Goal: Task Accomplishment & Management: Use online tool/utility

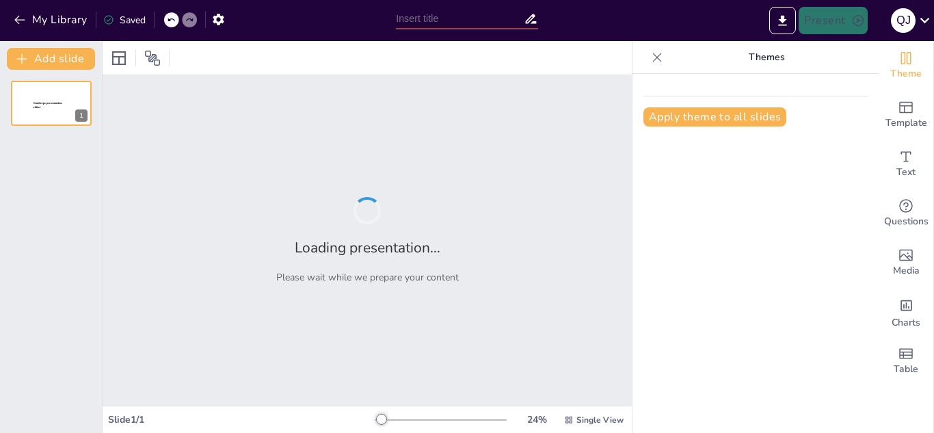
type input "New Sendsteps"
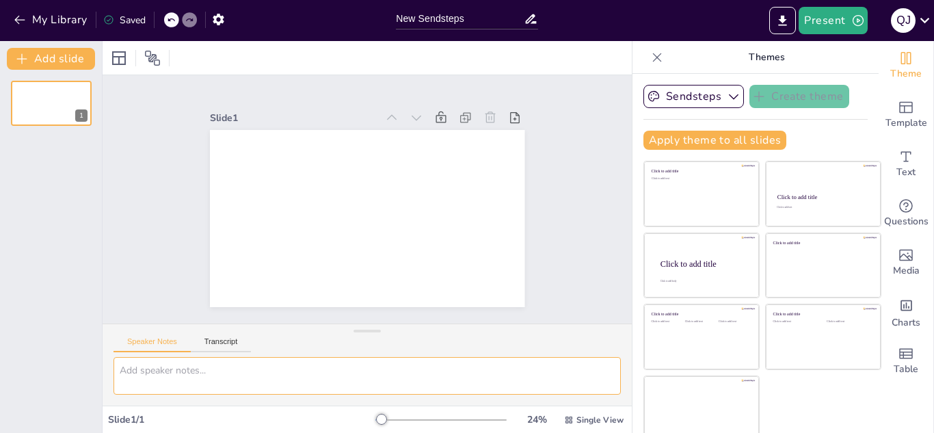
click at [323, 366] on textarea at bounding box center [367, 376] width 507 height 38
paste textarea "Presentación: El lenguaje secreto de los colores 1. Portada Título llamativo: E…"
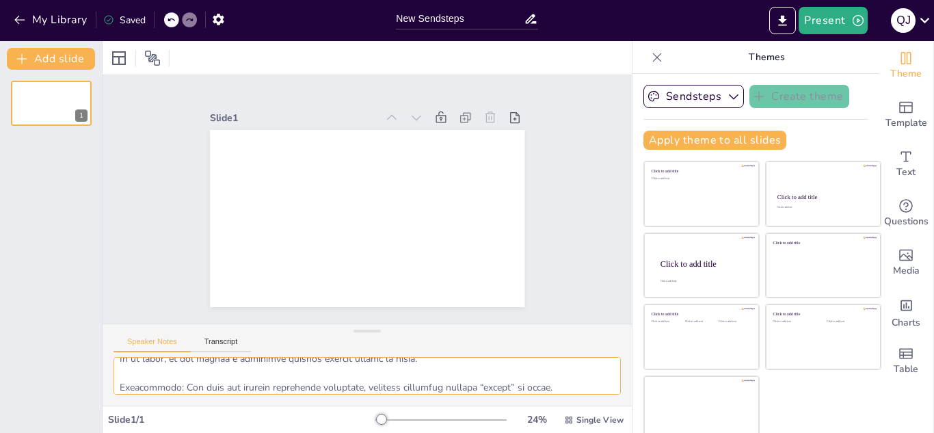
scroll to position [701, 0]
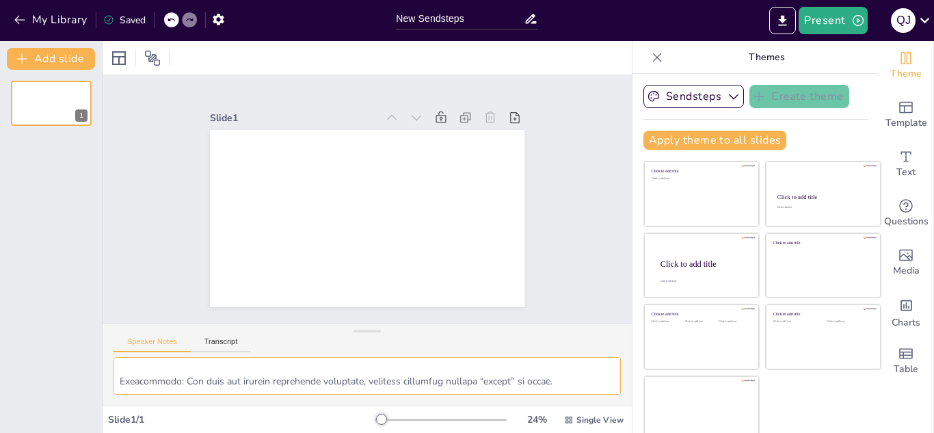
type textarea "Presentación: El lenguaje secreto de los colores 1. Portada Título llamativo: E…"
click at [395, 415] on div at bounding box center [440, 419] width 131 height 11
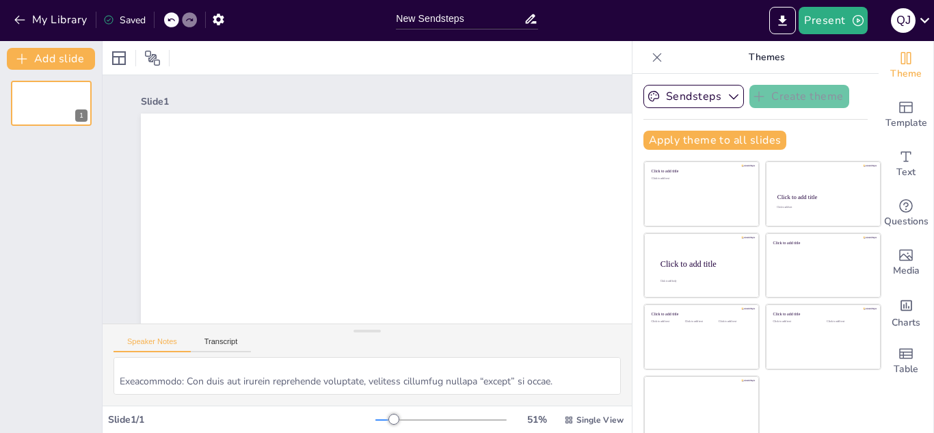
click at [386, 416] on div at bounding box center [440, 419] width 131 height 11
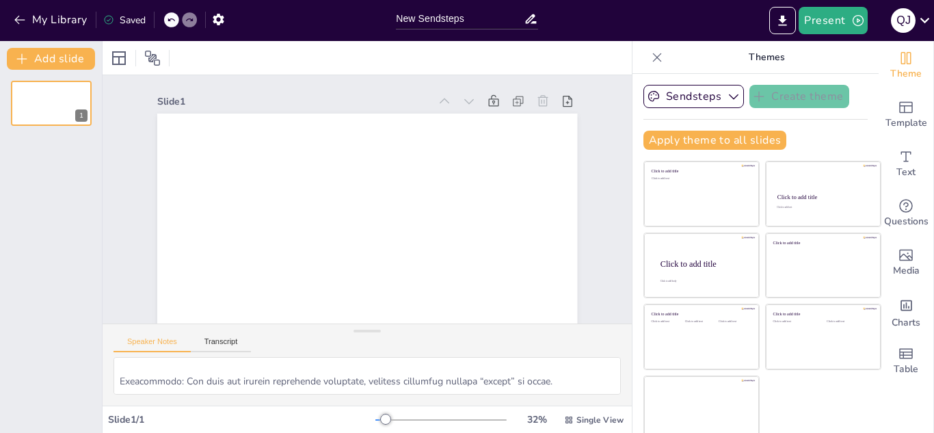
click at [386, 416] on div at bounding box center [385, 419] width 11 height 11
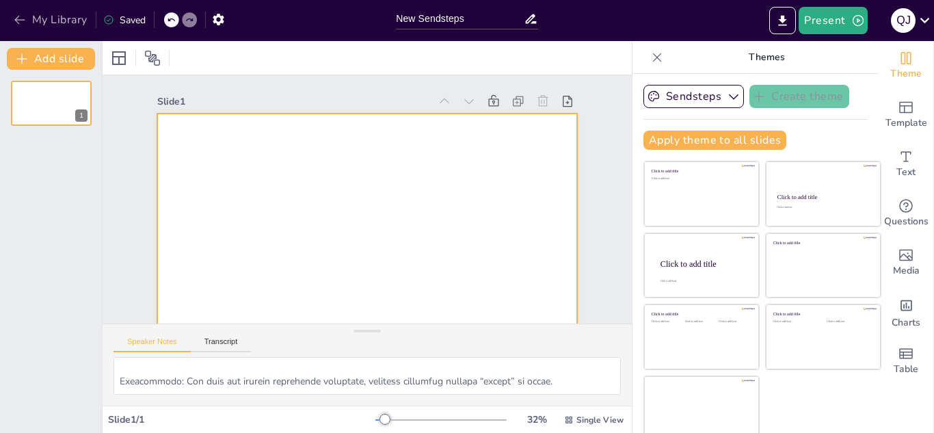
click at [20, 20] on icon "button" at bounding box center [19, 20] width 10 height 9
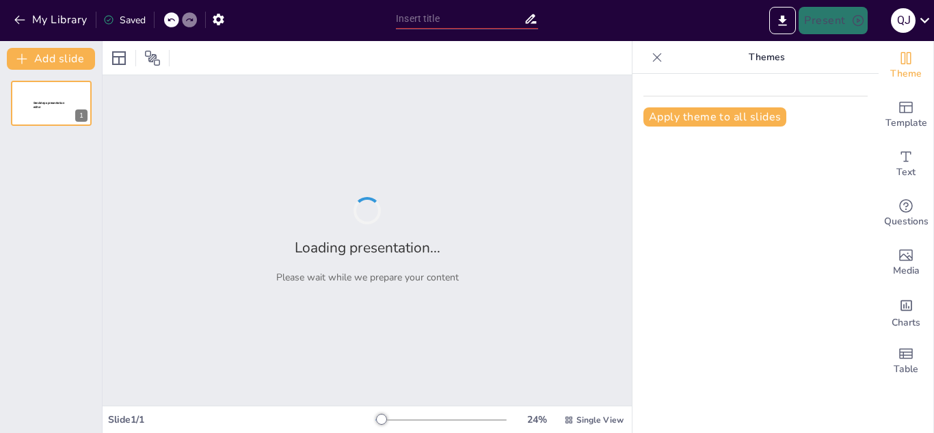
type input "El Poder de los Colores: Comunicación y Emoción"
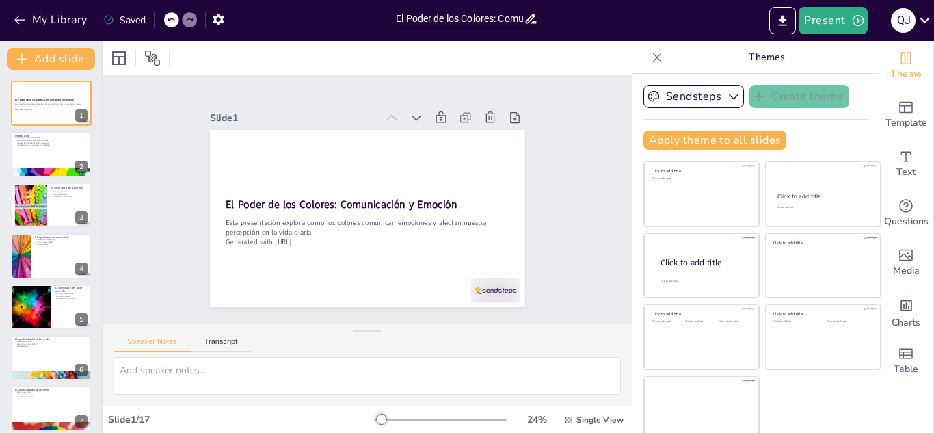
checkbox input "true"
click at [499, 287] on div at bounding box center [495, 290] width 49 height 25
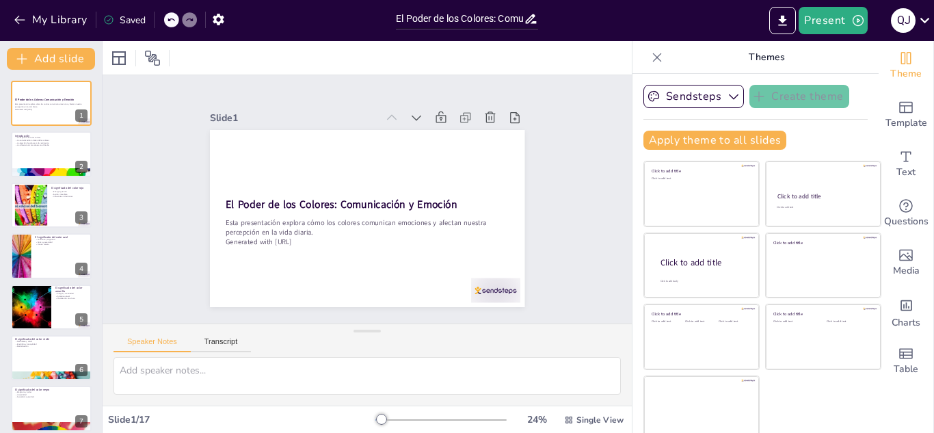
checkbox input "true"
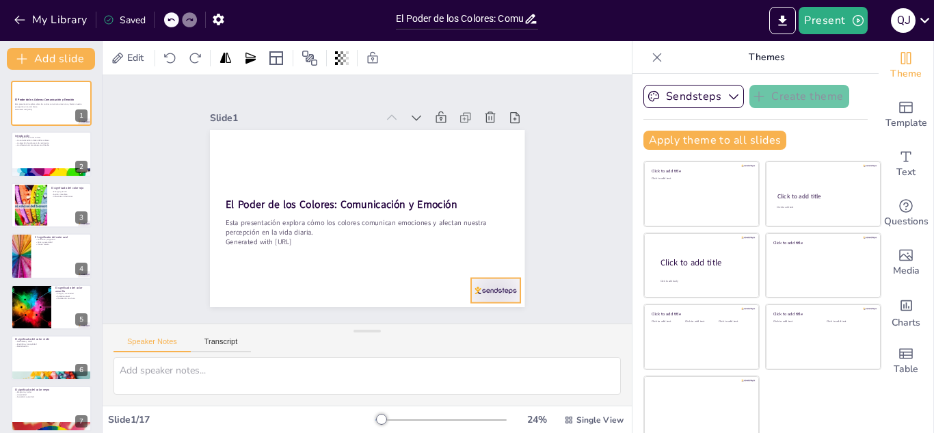
checkbox input "true"
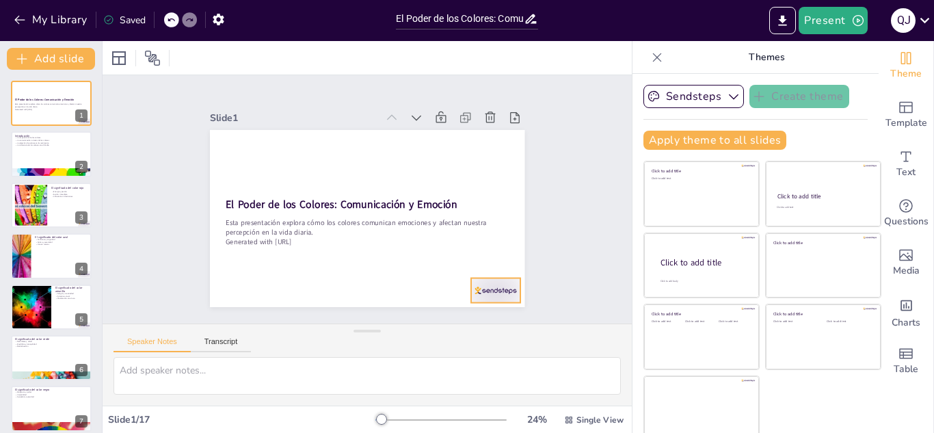
checkbox input "true"
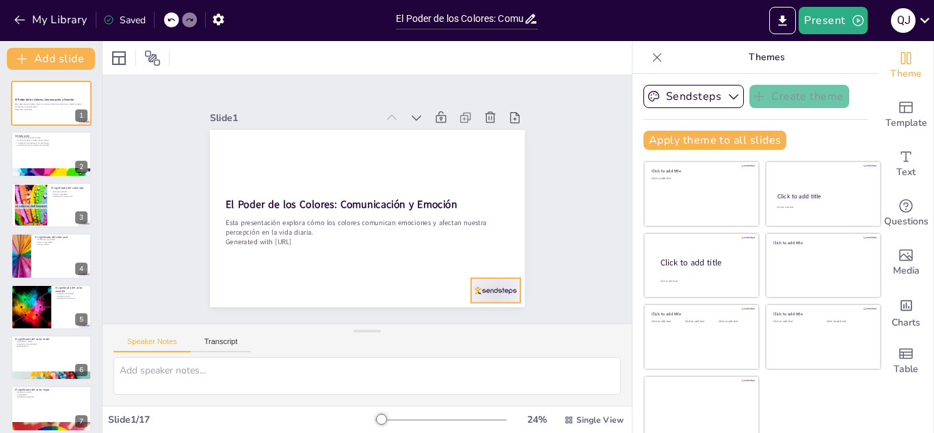
checkbox input "true"
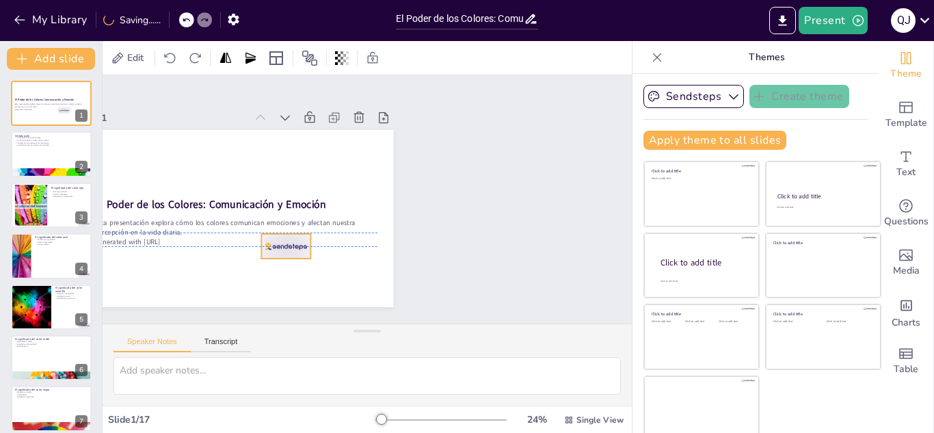
checkbox input "true"
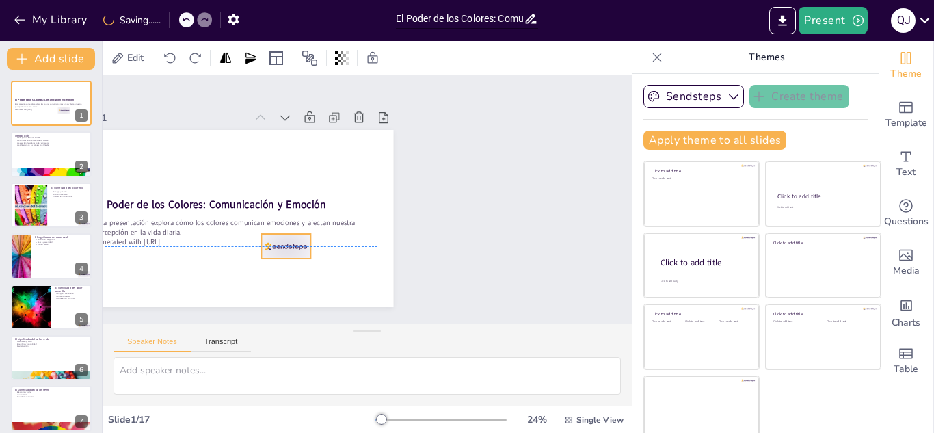
checkbox input "true"
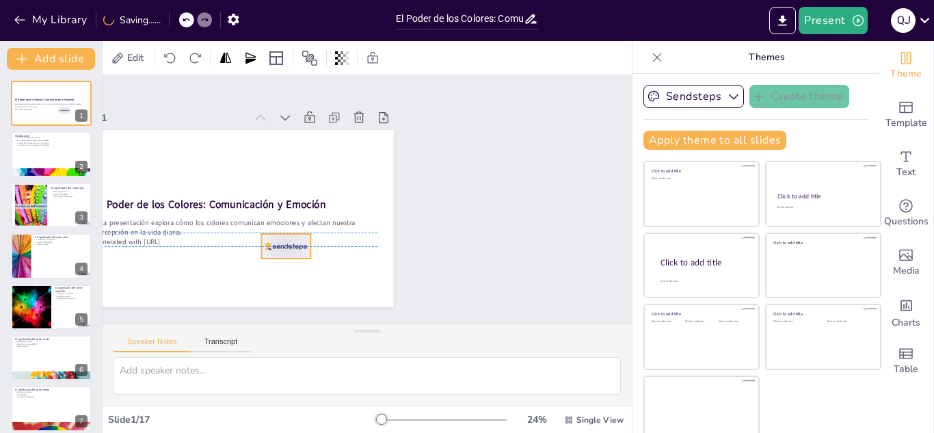
checkbox input "true"
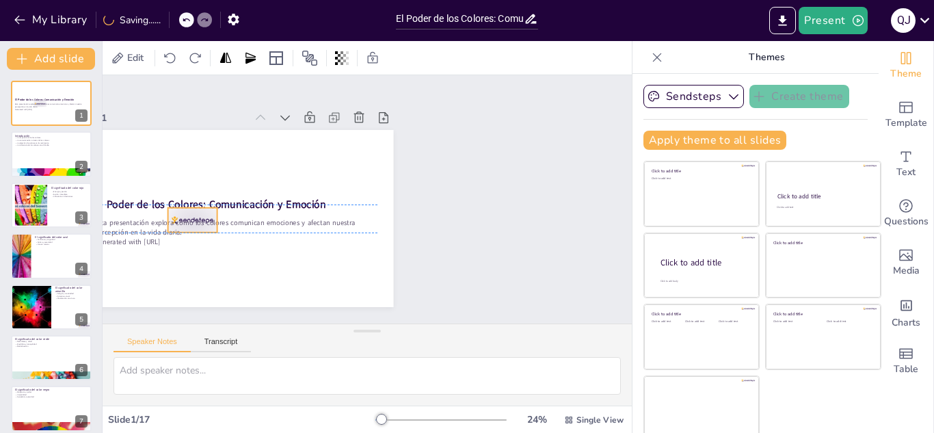
checkbox input "true"
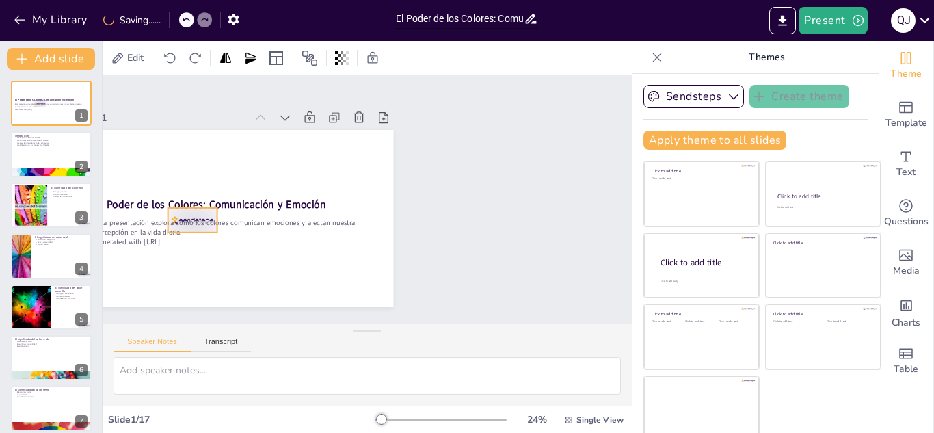
checkbox input "true"
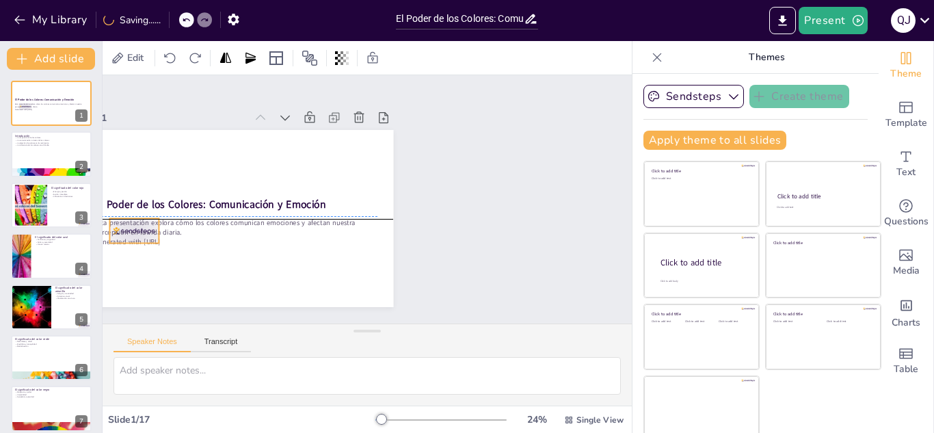
checkbox input "true"
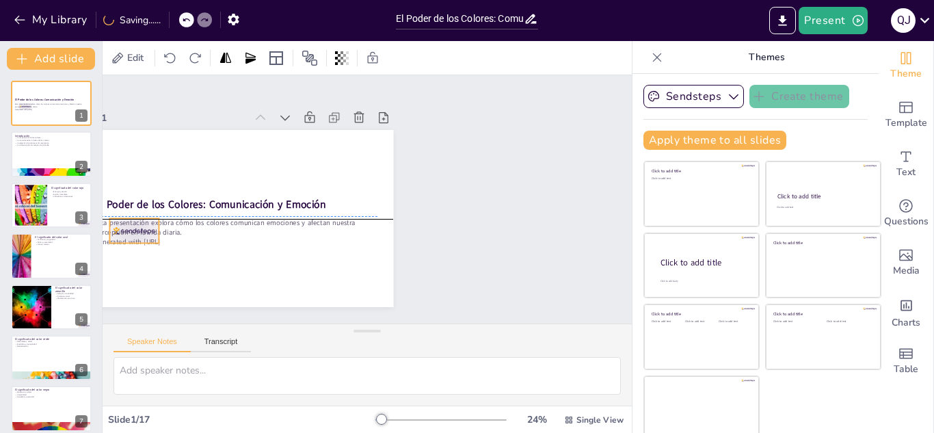
checkbox input "true"
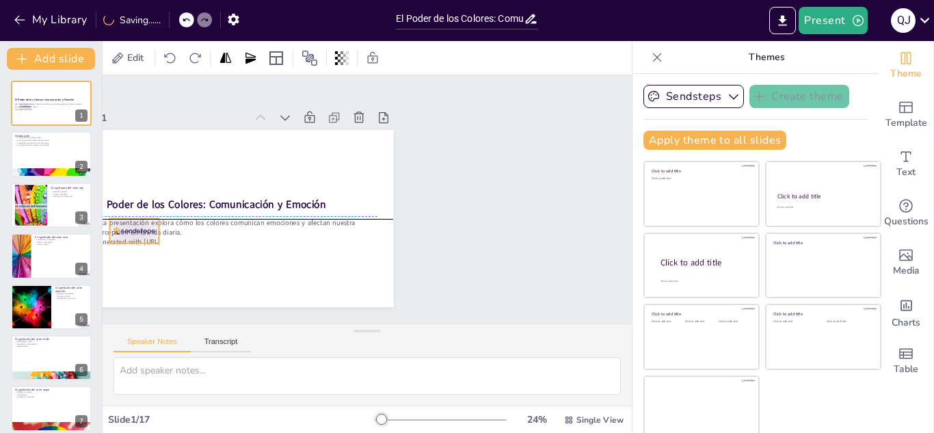
checkbox input "true"
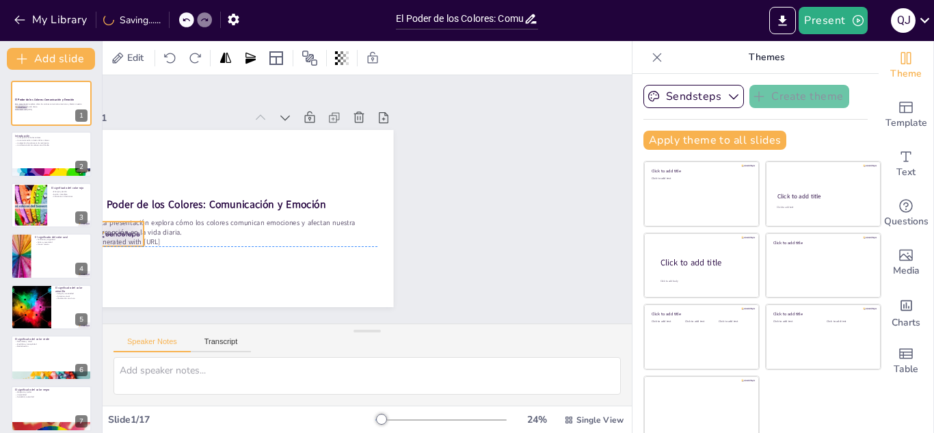
checkbox input "true"
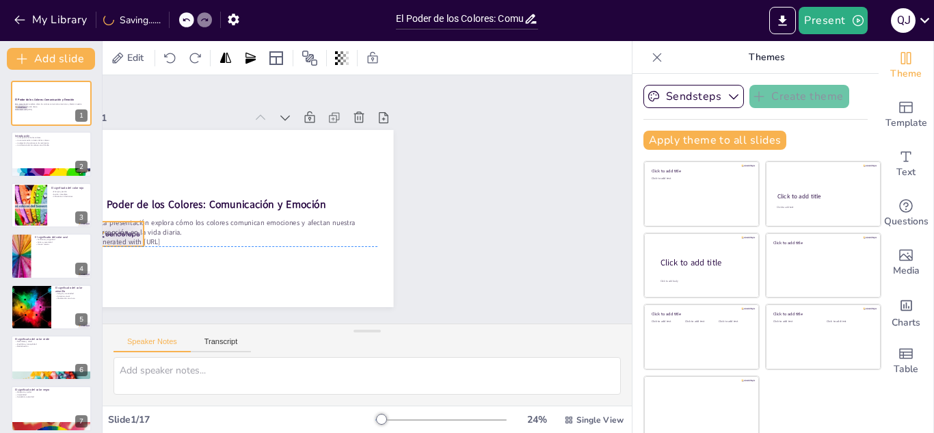
checkbox input "true"
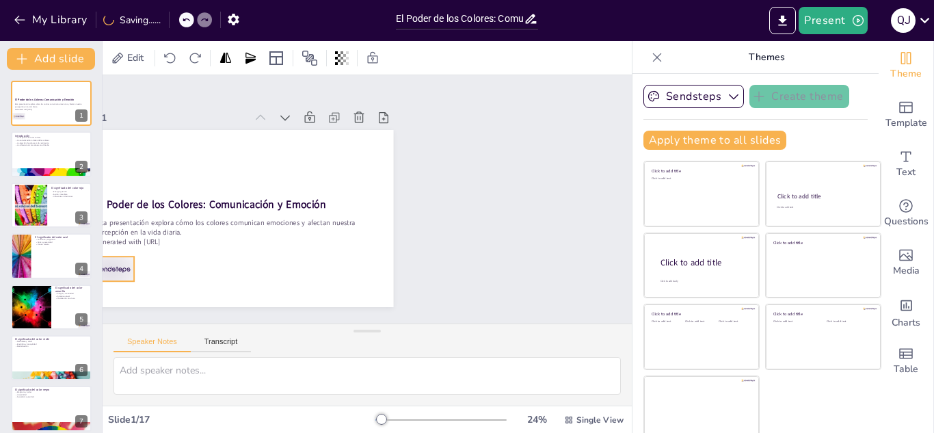
checkbox input "true"
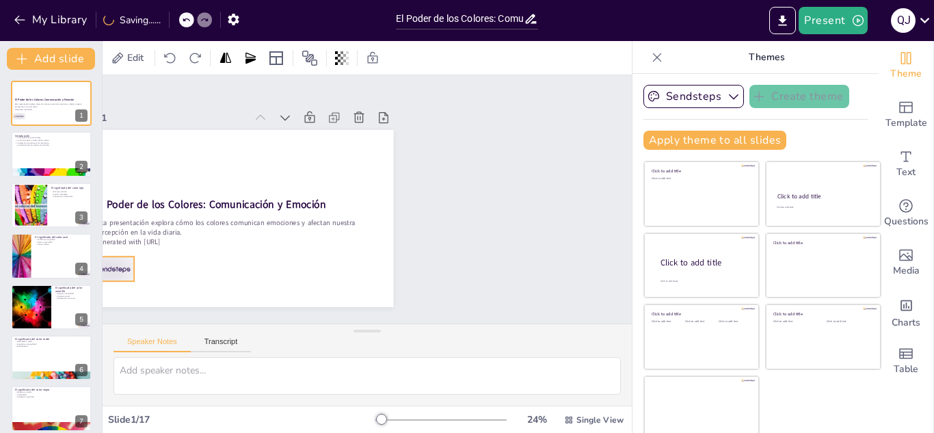
checkbox input "true"
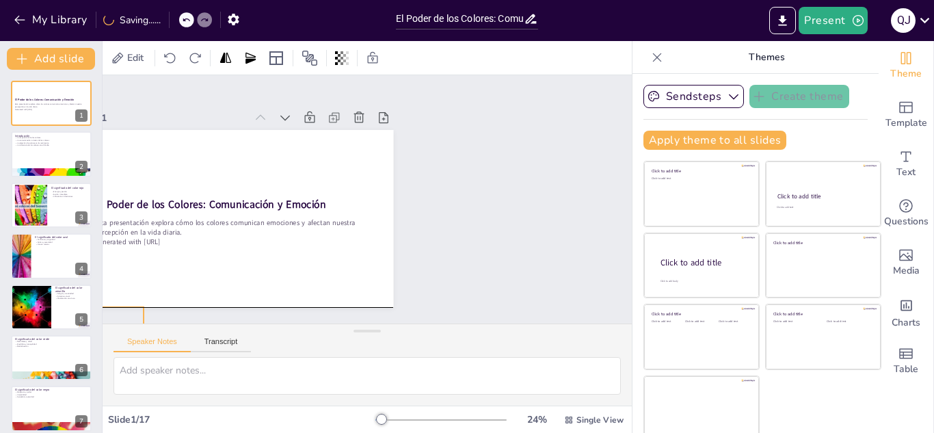
checkbox input "true"
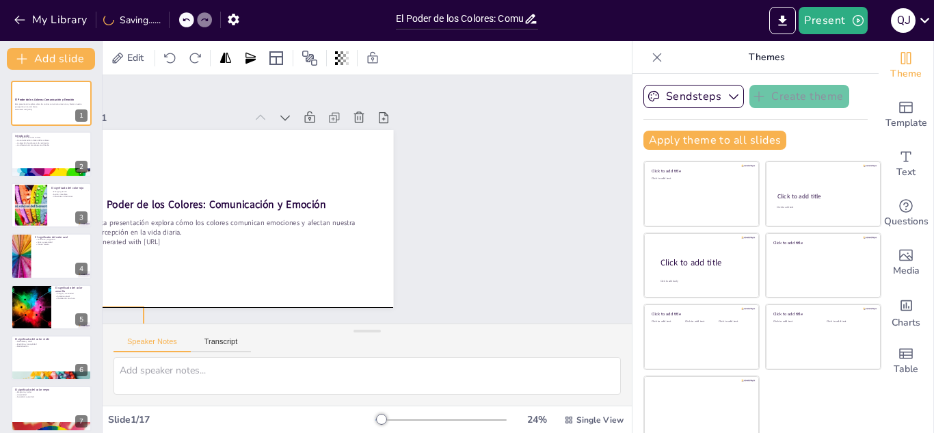
checkbox input "true"
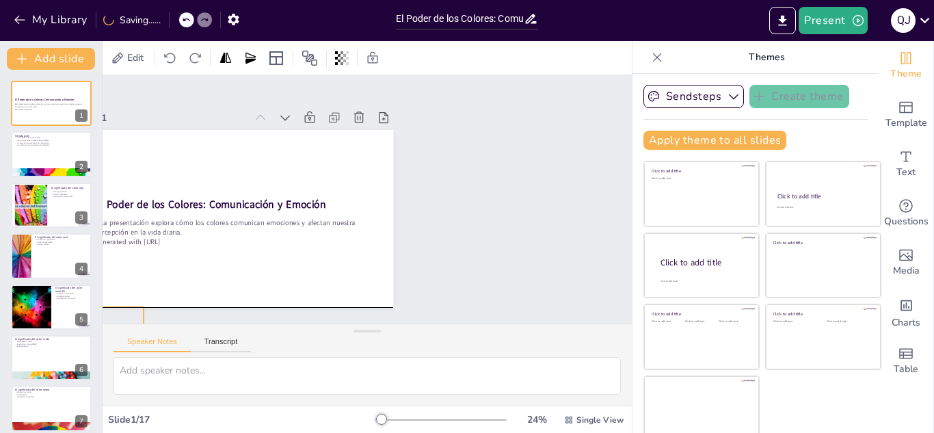
checkbox input "true"
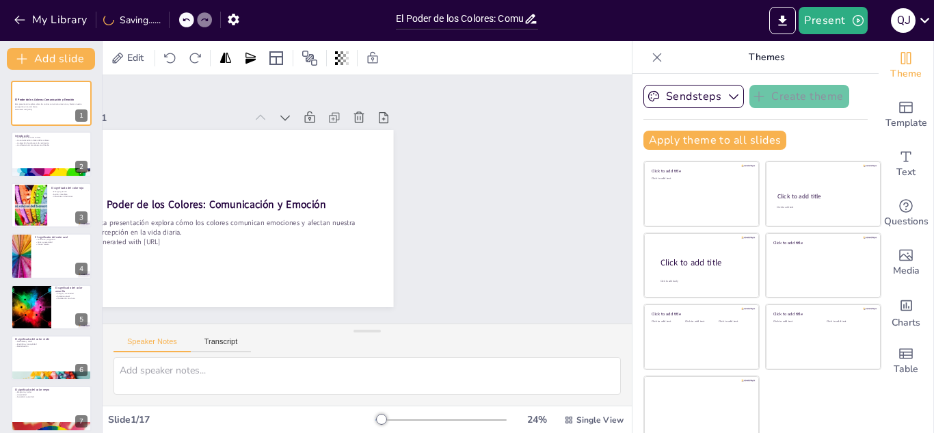
checkbox input "true"
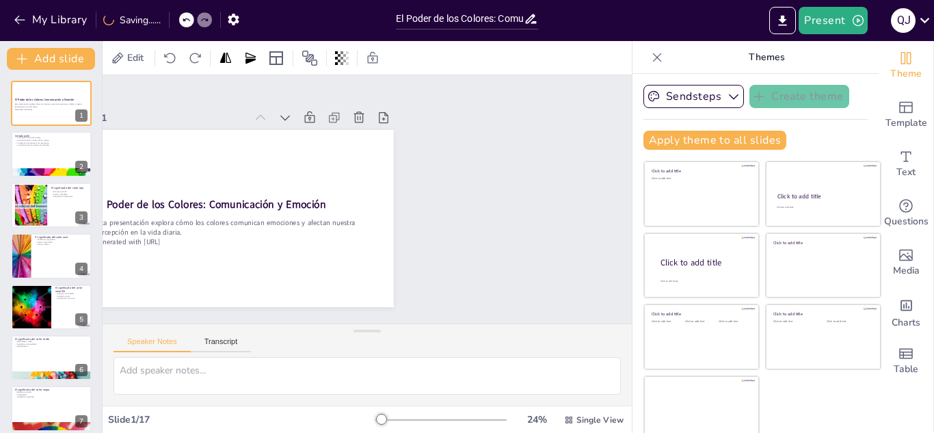
checkbox input "true"
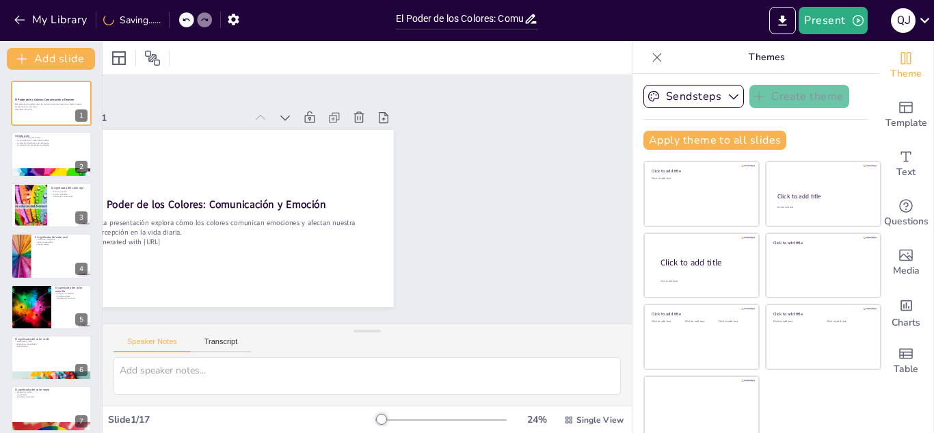
checkbox input "true"
click at [53, 151] on button at bounding box center [60, 143] width 16 height 16
type textarea "Los colores juegan un papel esencial en cómo nos percibimos a nosotros mismos y…"
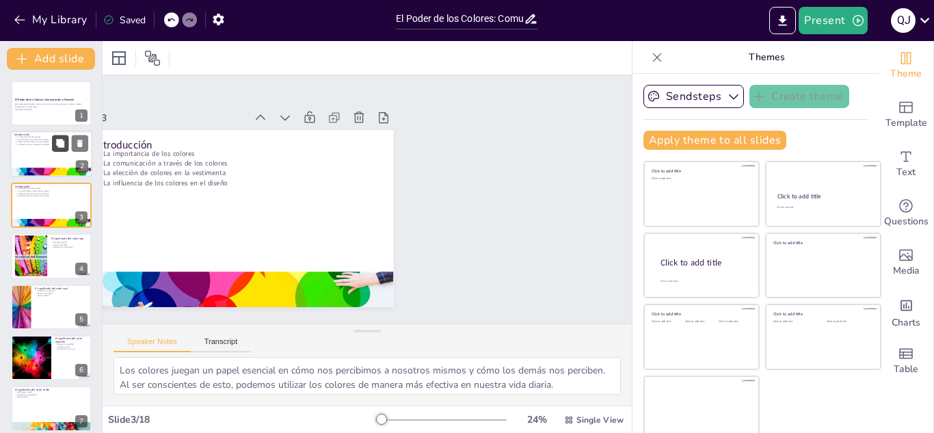
checkbox input "true"
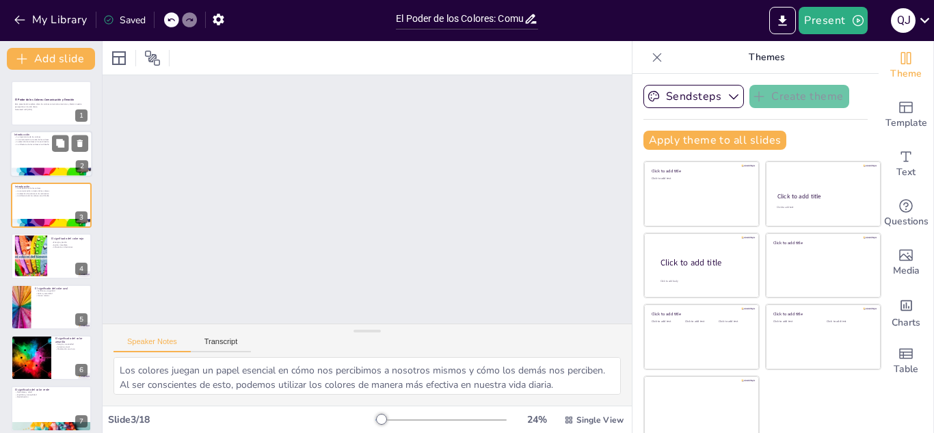
click at [33, 146] on p "La influencia de los colores en el diseño" at bounding box center [51, 145] width 74 height 3
checkbox input "true"
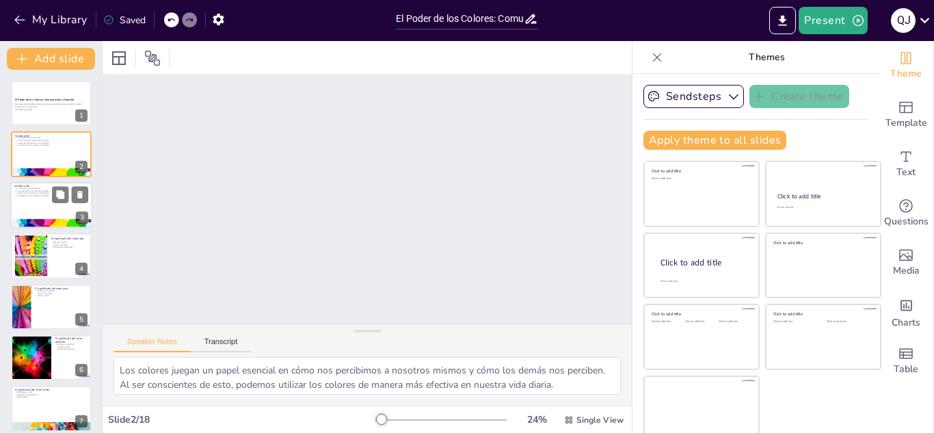
click at [26, 208] on div at bounding box center [51, 205] width 82 height 47
checkbox input "true"
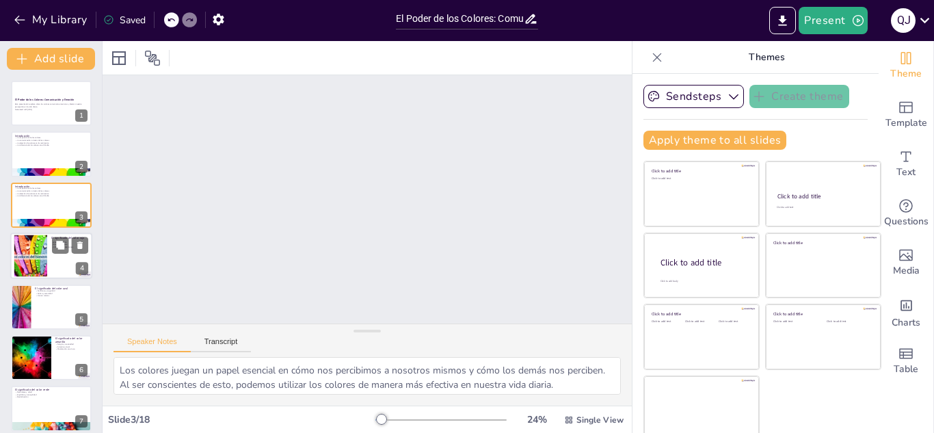
click at [22, 243] on div at bounding box center [30, 256] width 54 height 42
type textarea "El rojo es un color que simboliza energía y pasión, lo que lo hace efectivo en …"
checkbox input "true"
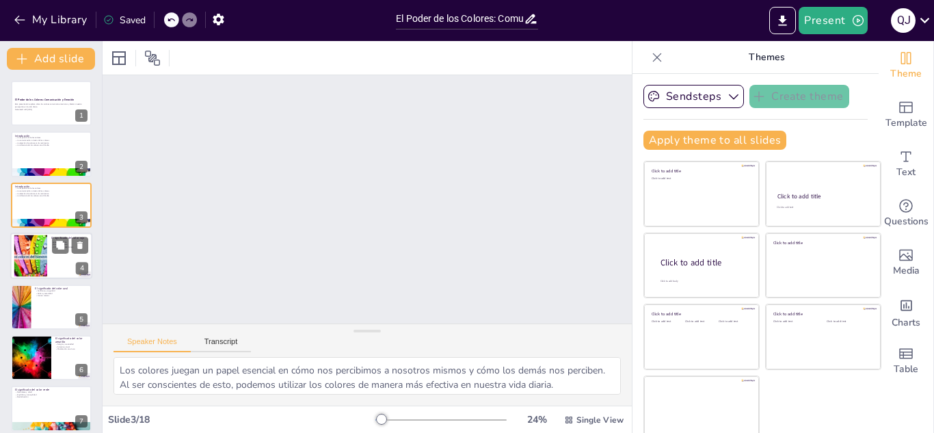
checkbox input "true"
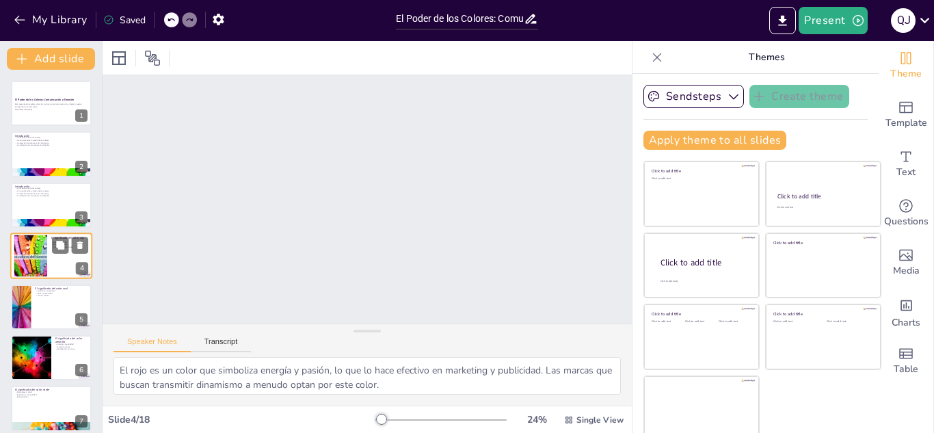
scroll to position [5, 0]
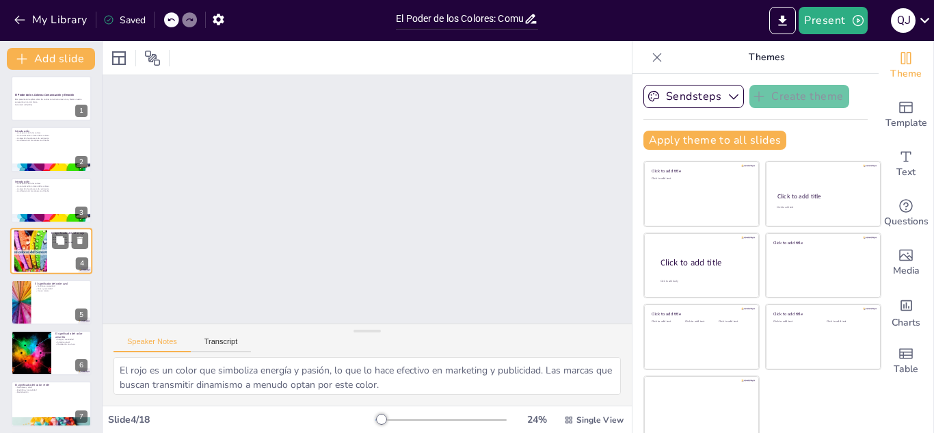
checkbox input "true"
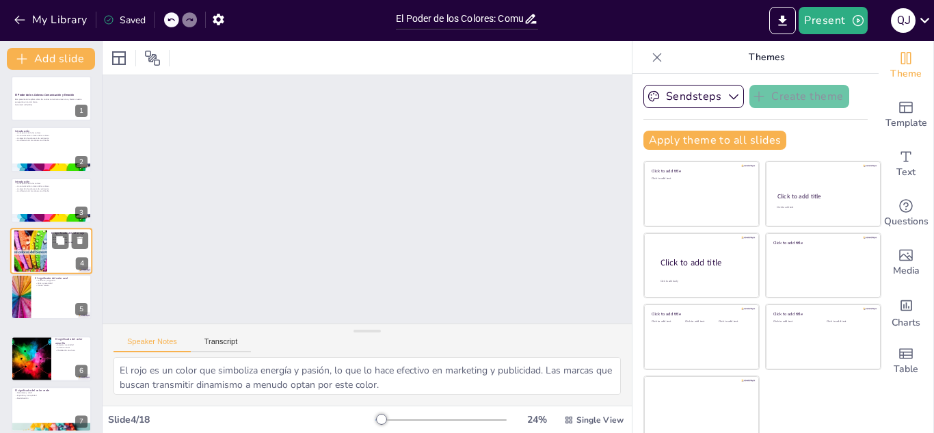
checkbox input "true"
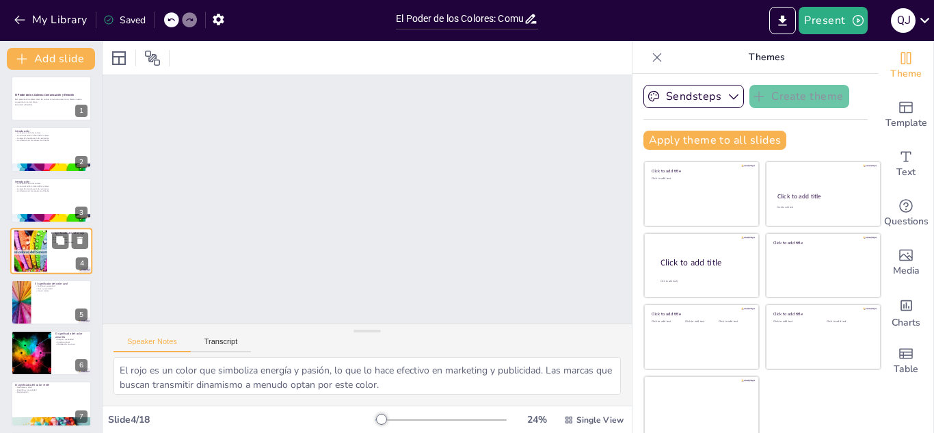
checkbox input "true"
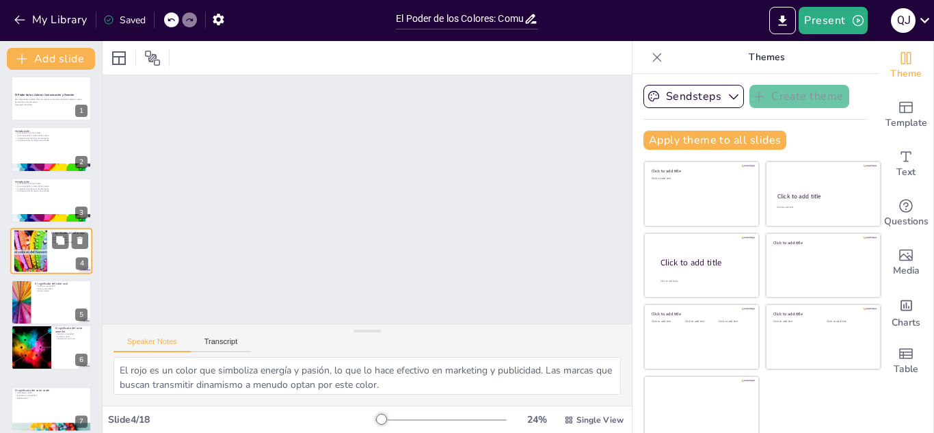
checkbox input "true"
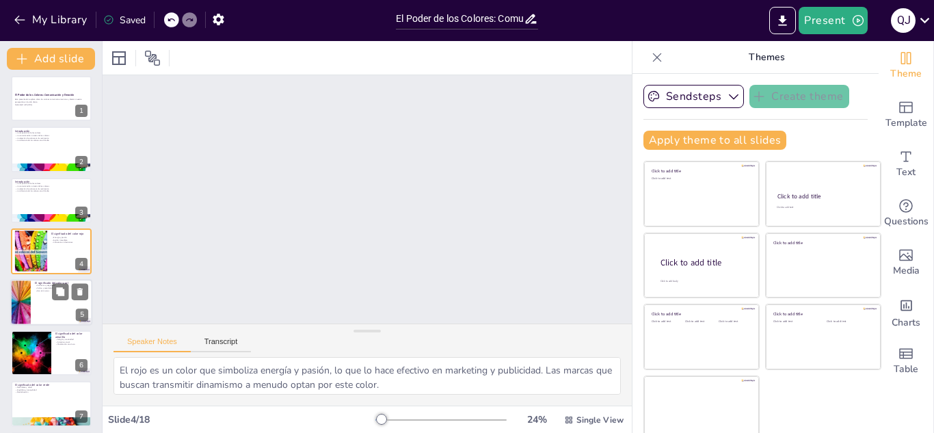
click at [17, 301] on div at bounding box center [20, 302] width 82 height 47
type textarea "El azul es reconocido por su capacidad de transmitir confianza y seguridad, lo …"
checkbox input "true"
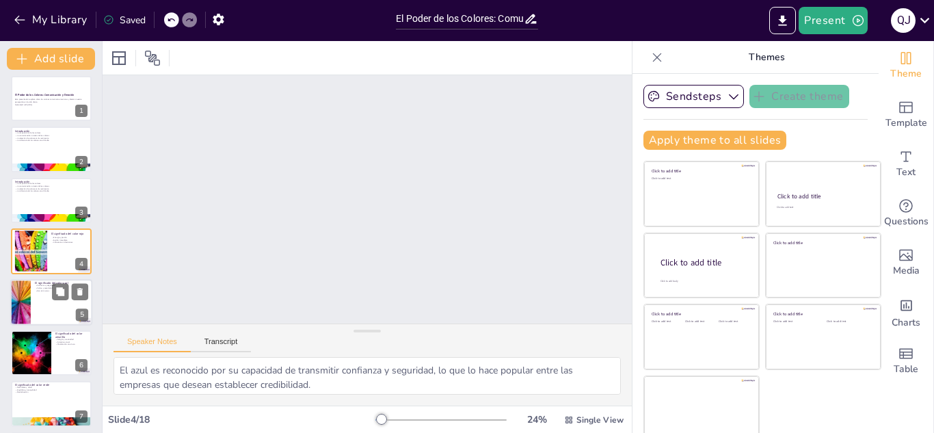
checkbox input "true"
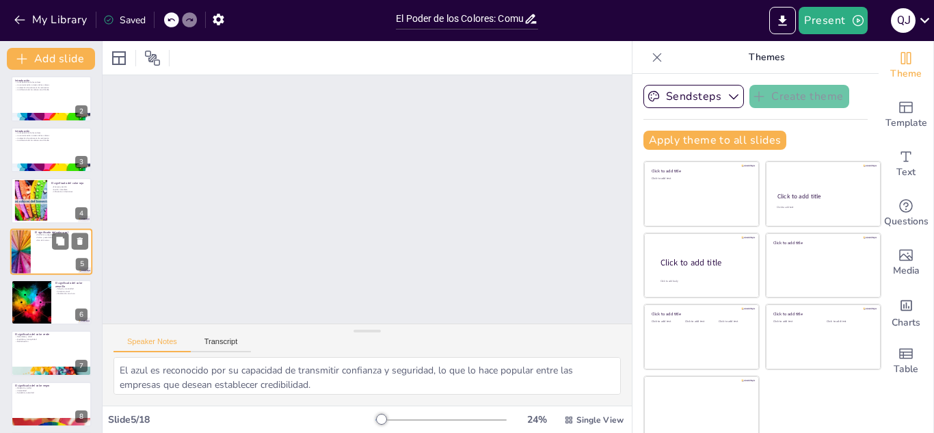
checkbox input "true"
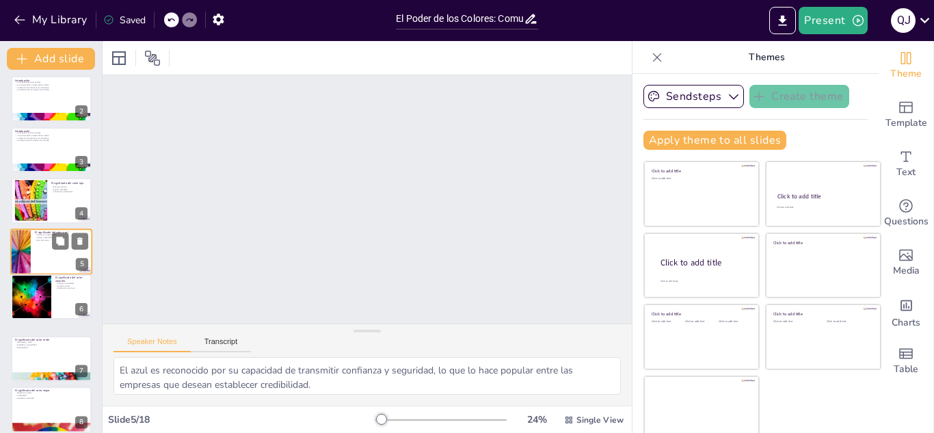
checkbox input "true"
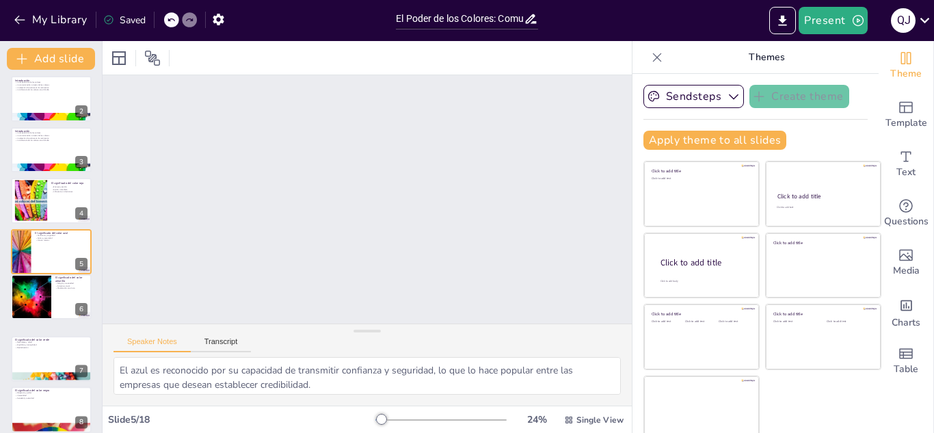
checkbox input "true"
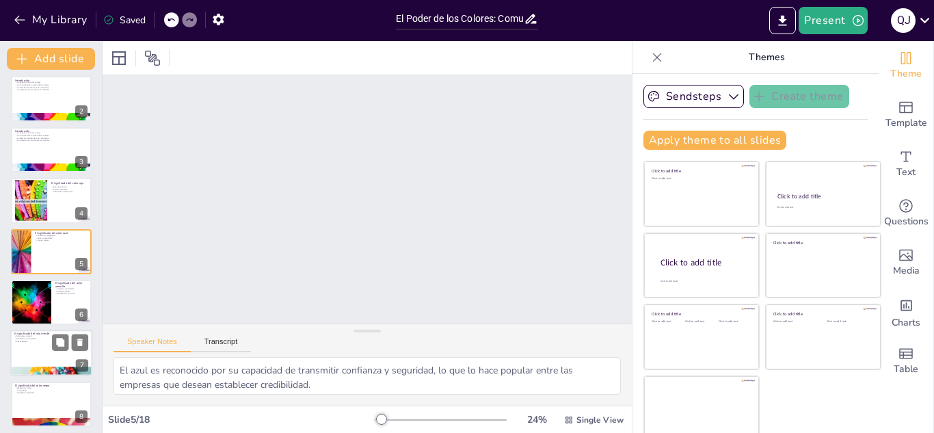
click at [16, 364] on div at bounding box center [51, 353] width 82 height 47
type textarea "El verde es el color de la naturaleza, lo que lo hace perfecto para marcas que …"
checkbox input "true"
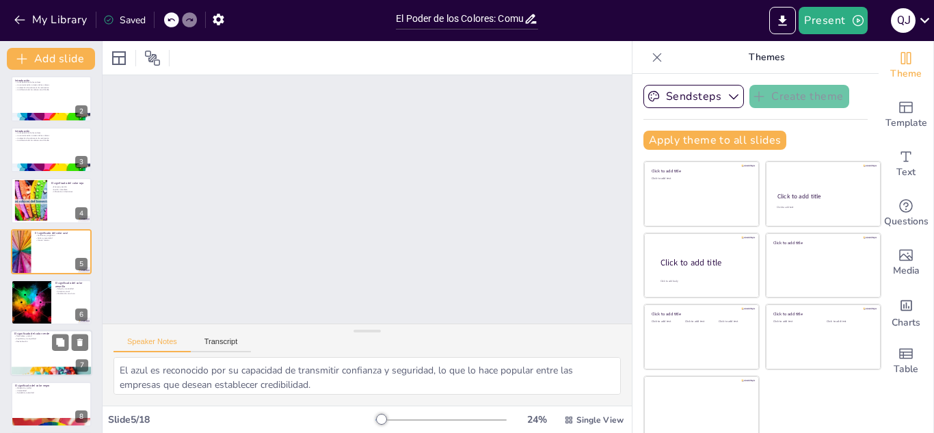
checkbox input "true"
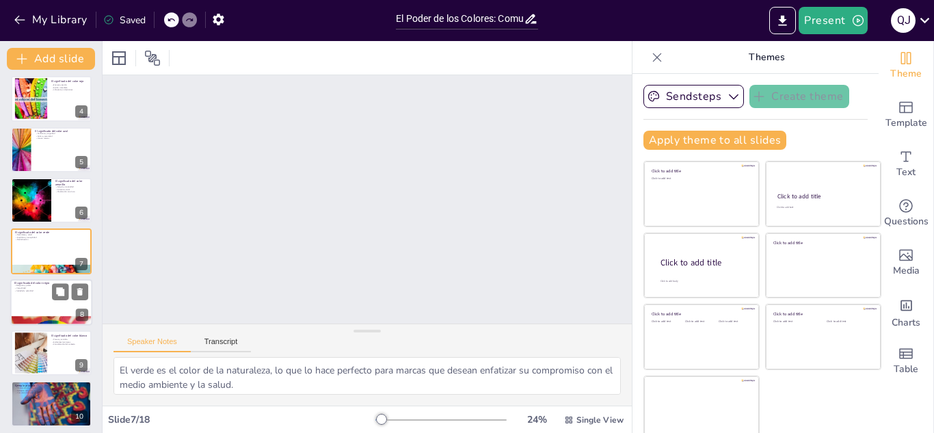
click at [16, 286] on p "Elegancia y poder" at bounding box center [51, 285] width 74 height 3
type textarea "El negro es un color que evoca una sensación de elegancia y poder, siendo una e…"
checkbox input "true"
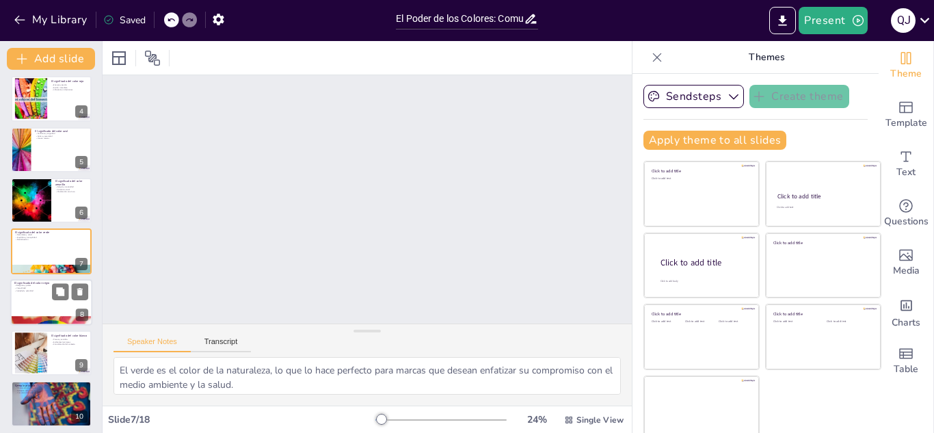
checkbox input "true"
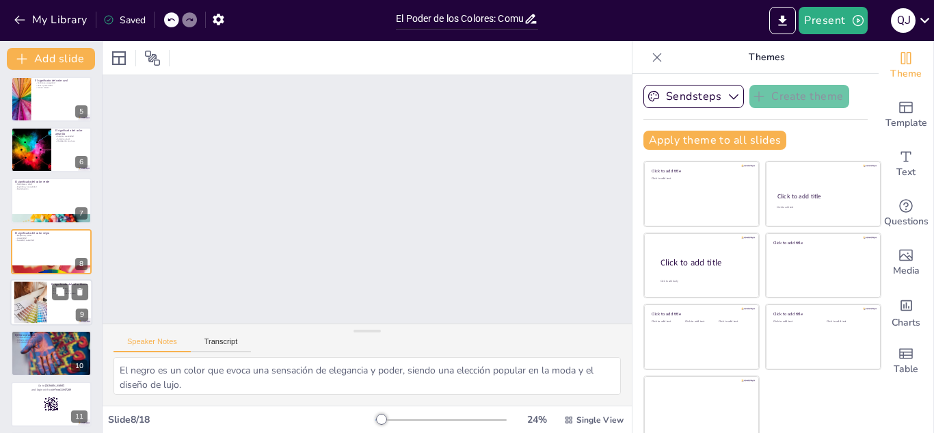
click at [21, 291] on div at bounding box center [31, 303] width 74 height 42
type textarea "El blanco es un color que evoca pureza y sencillez, siendo una opción popular e…"
checkbox input "true"
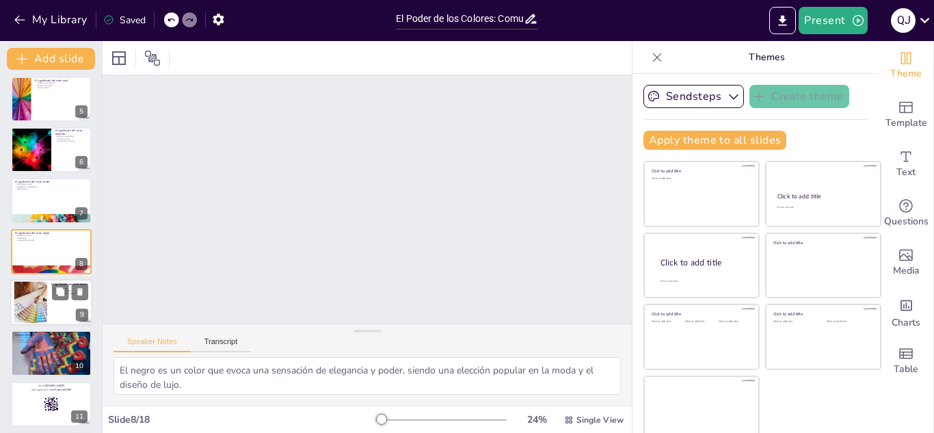
checkbox input "true"
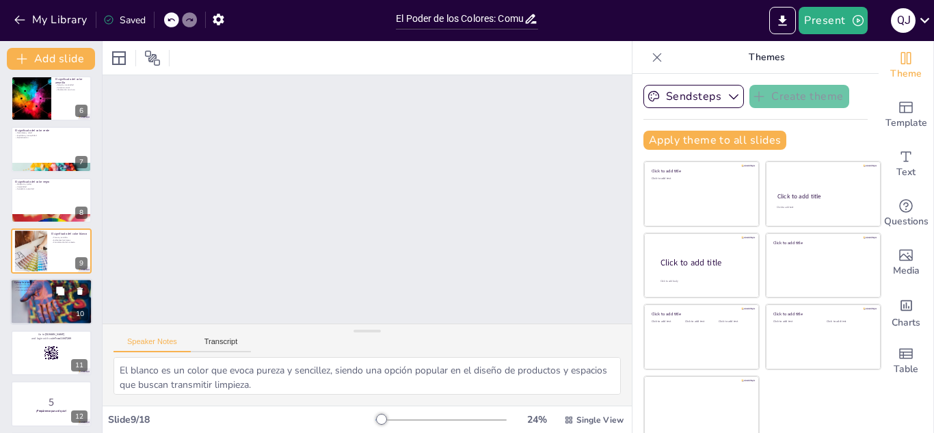
click at [18, 297] on div at bounding box center [52, 302] width 88 height 47
type textarea "Al observar imágenes de ropa o logotipos, podemos analizar cómo los colores afe…"
checkbox input "true"
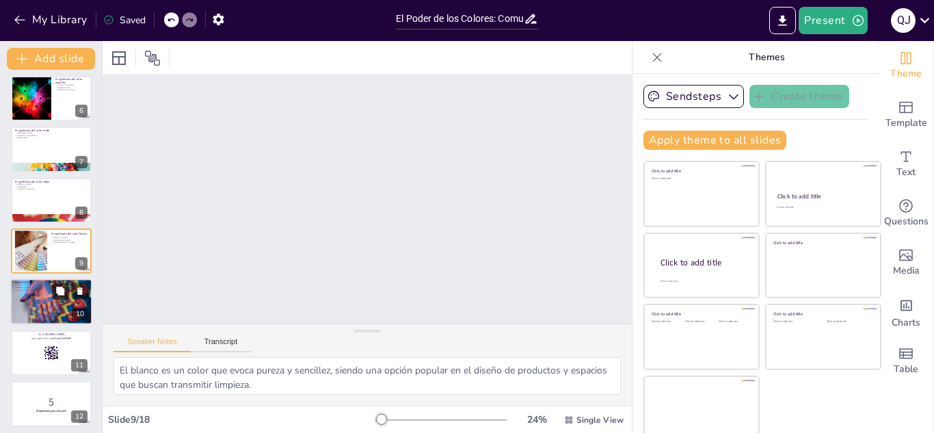
checkbox input "true"
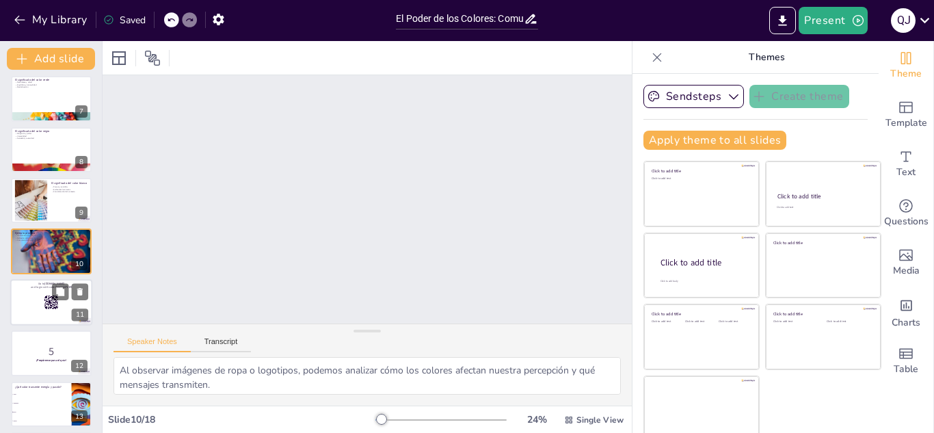
click at [17, 304] on div at bounding box center [51, 302] width 82 height 47
checkbox input "true"
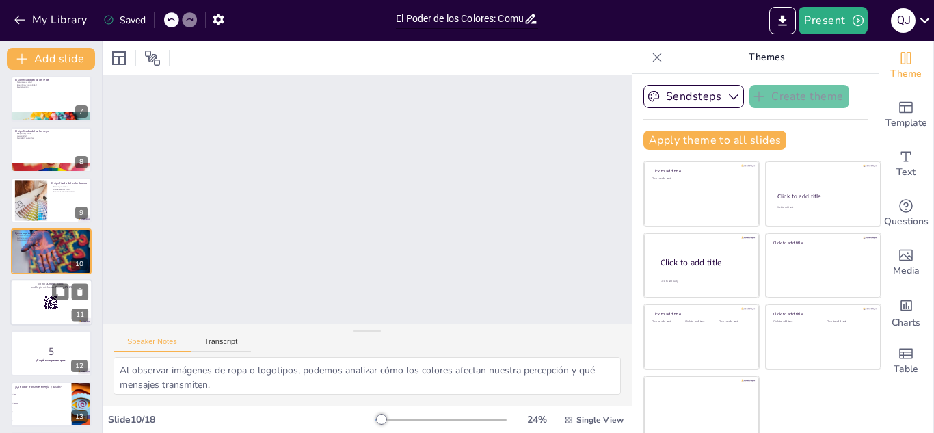
checkbox input "true"
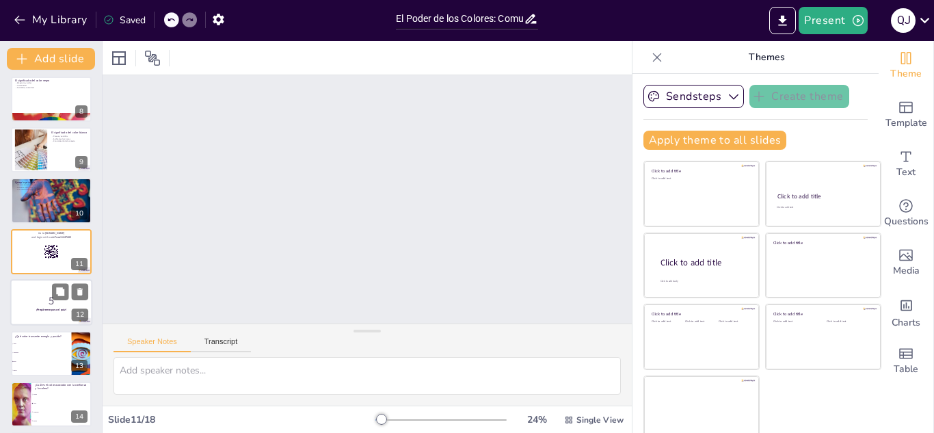
click at [13, 300] on div at bounding box center [51, 302] width 82 height 47
checkbox input "true"
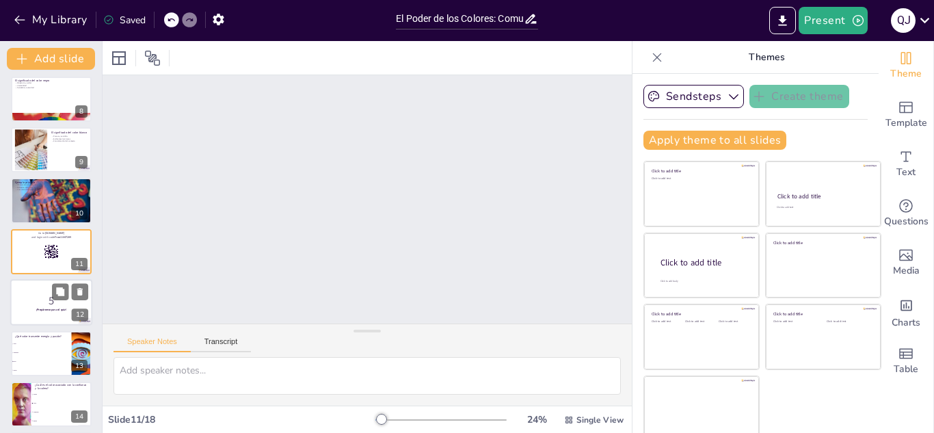
checkbox input "true"
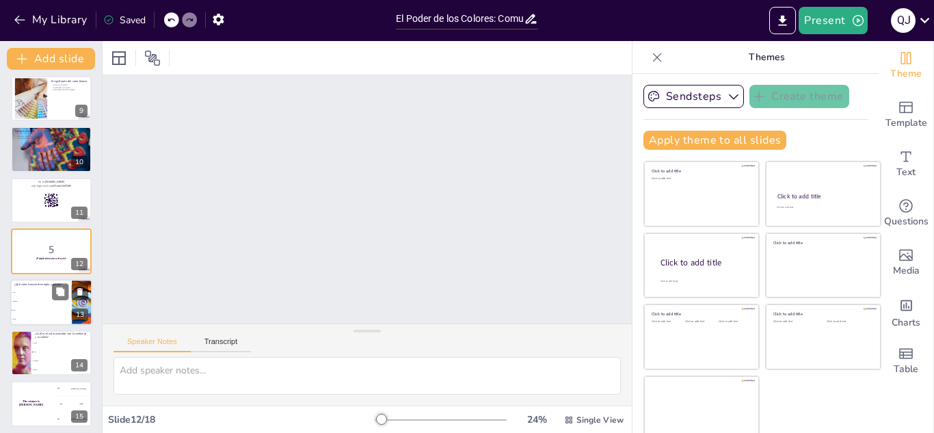
click at [12, 310] on input "checkbox" at bounding box center [11, 310] width 1 height 1
checkbox input "true"
type textarea "La respuesta correcta es el rojo, que se asocia con energía y pasión, como se m…"
checkbox input "true"
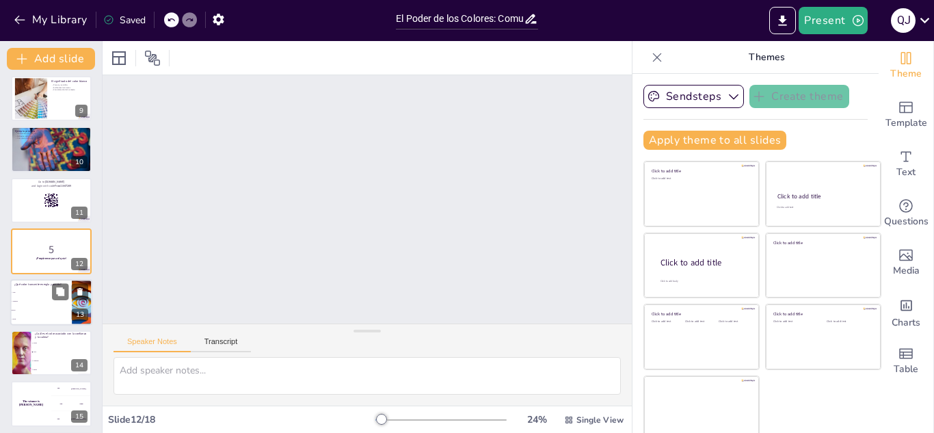
checkbox input "true"
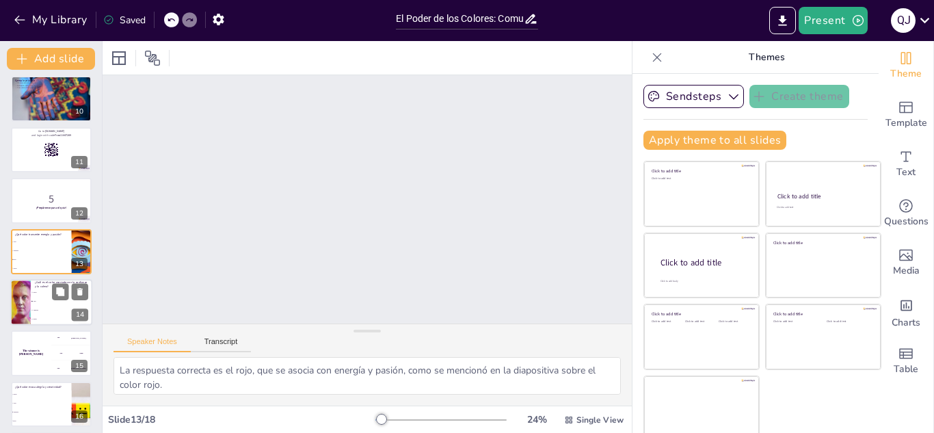
click at [17, 291] on div at bounding box center [20, 302] width 98 height 47
type textarea "La respuesta correcta es el azul, que se relaciona con confianza y calma, como …"
checkbox input "true"
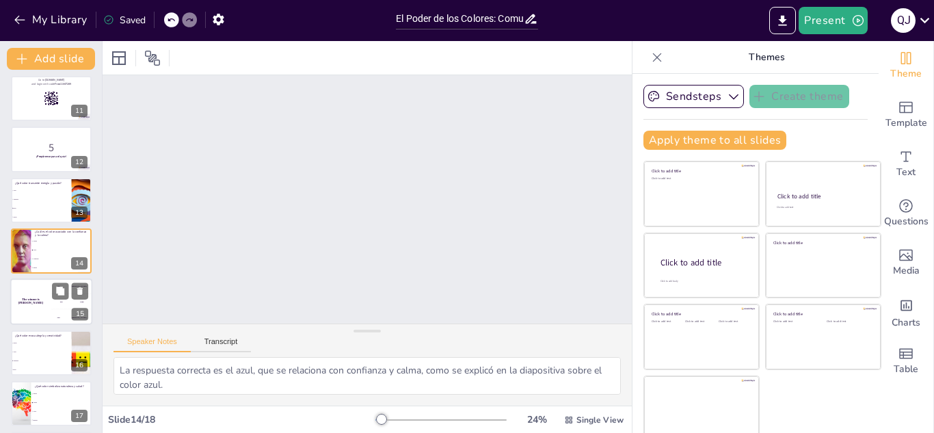
click at [11, 291] on div "The winner is [PERSON_NAME] 🏆 100 [PERSON_NAME] 200 Jaap 300 [PERSON_NAME] 15" at bounding box center [51, 302] width 82 height 47
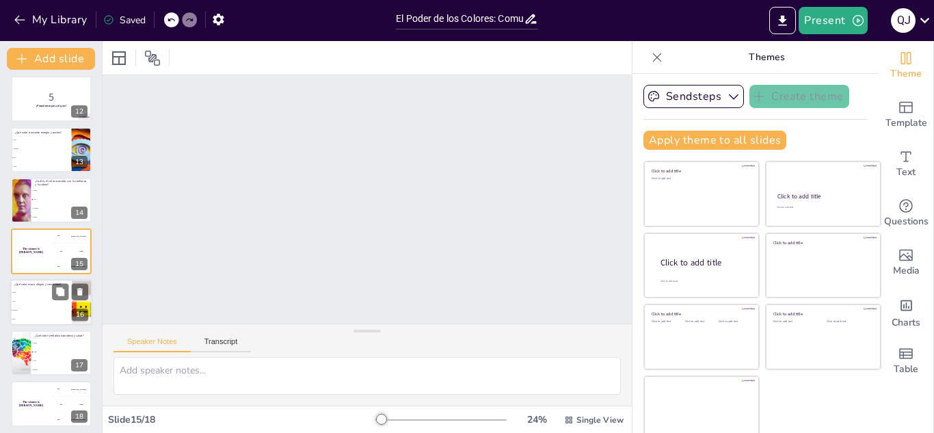
click at [12, 310] on input "checkbox" at bounding box center [11, 310] width 1 height 1
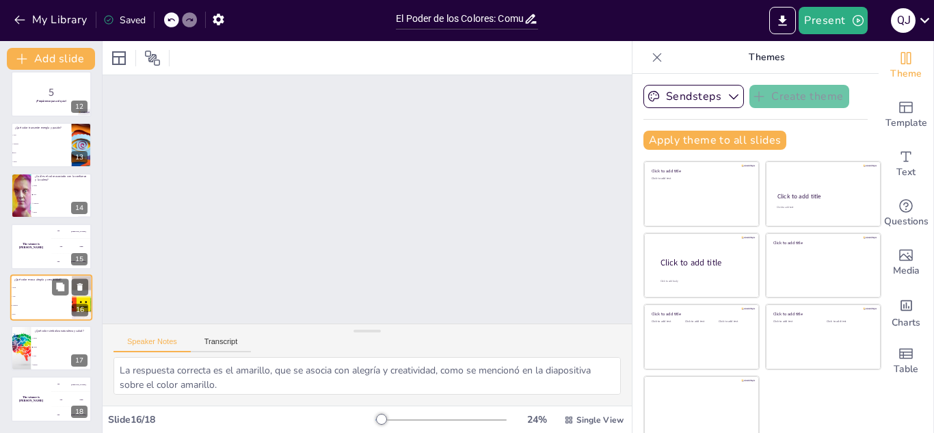
click at [12, 314] on input "checkbox" at bounding box center [11, 314] width 1 height 1
click at [32, 347] on input "checkbox" at bounding box center [31, 347] width 1 height 1
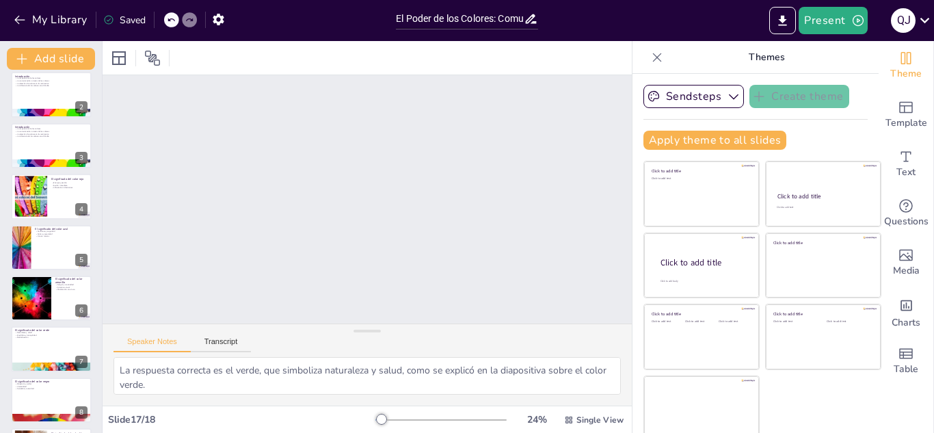
scroll to position [0, 0]
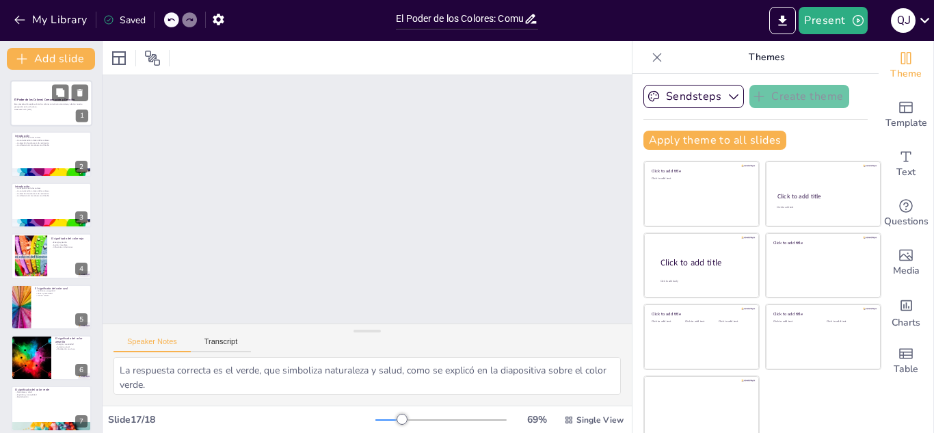
click at [36, 83] on div at bounding box center [51, 103] width 82 height 47
